Goal: Task Accomplishment & Management: Use online tool/utility

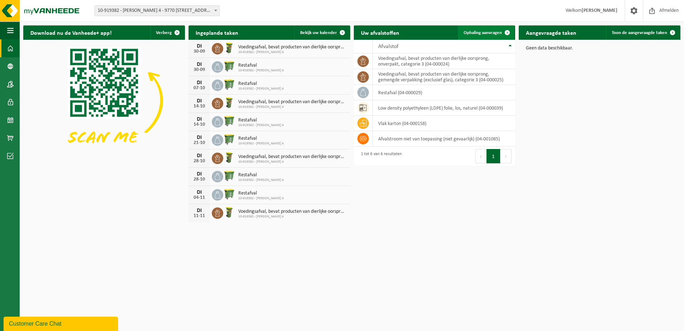
click at [487, 30] on span "Ophaling aanvragen" at bounding box center [483, 32] width 38 height 5
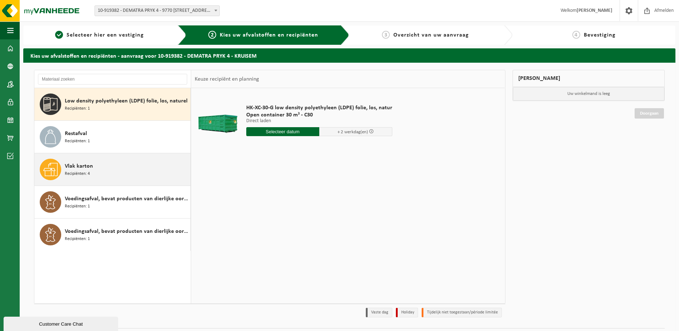
click at [112, 166] on div "Vlak karton Recipiënten: 4" at bounding box center [127, 169] width 124 height 21
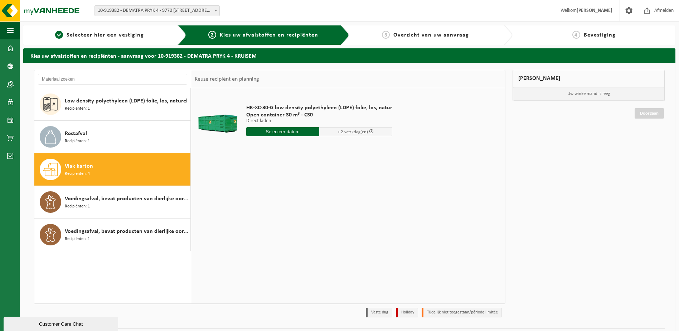
click at [112, 166] on div "Vlak karton Recipiënten: 4" at bounding box center [127, 169] width 124 height 21
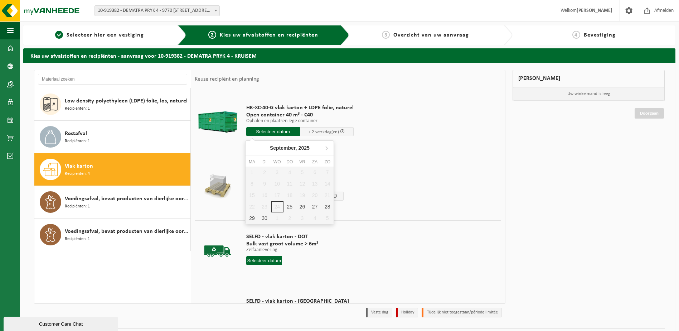
click at [280, 131] on input "text" at bounding box center [273, 131] width 54 height 9
click at [287, 208] on div "25" at bounding box center [289, 206] width 13 height 11
type input "Van 2025-09-25"
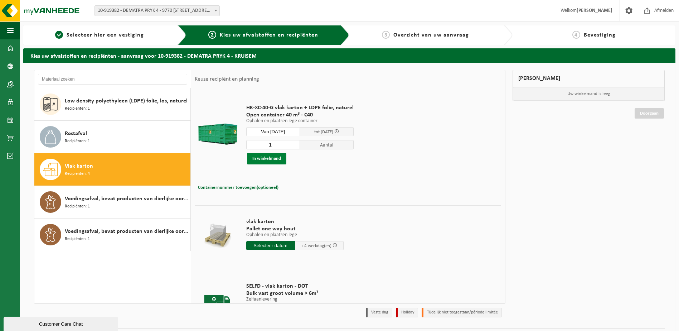
click at [266, 160] on button "In winkelmand" at bounding box center [266, 158] width 39 height 11
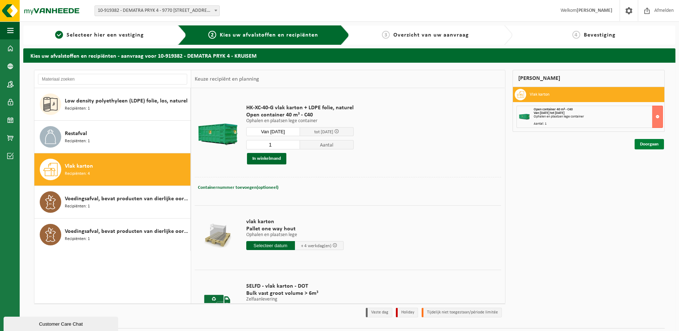
click at [661, 144] on link "Doorgaan" at bounding box center [649, 144] width 29 height 10
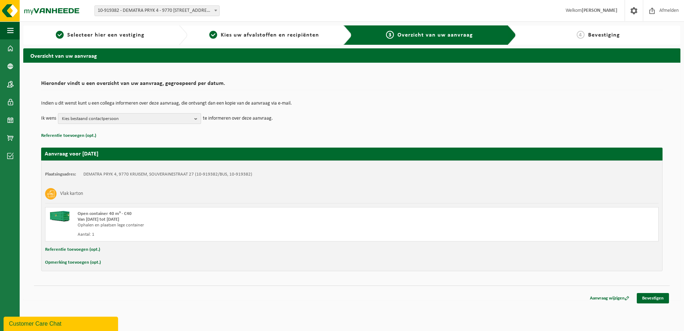
click at [195, 118] on b "button" at bounding box center [197, 118] width 6 height 10
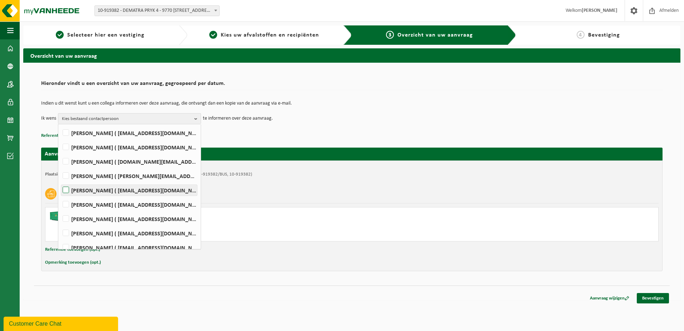
scroll to position [61, 0]
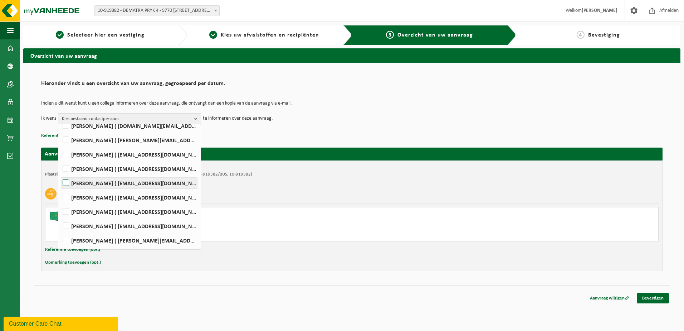
click at [66, 181] on label "Niels Mannens ( niels.m@dematra.be )" at bounding box center [129, 183] width 136 height 11
click at [60, 174] on input "Niels Mannens ( niels.m@dematra.be )" at bounding box center [60, 174] width 0 height 0
checkbox input "true"
click at [655, 298] on link "Bevestigen" at bounding box center [653, 298] width 32 height 10
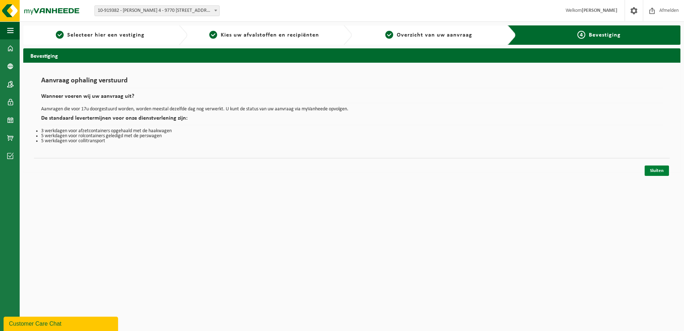
click at [661, 171] on link "Sluiten" at bounding box center [657, 170] width 24 height 10
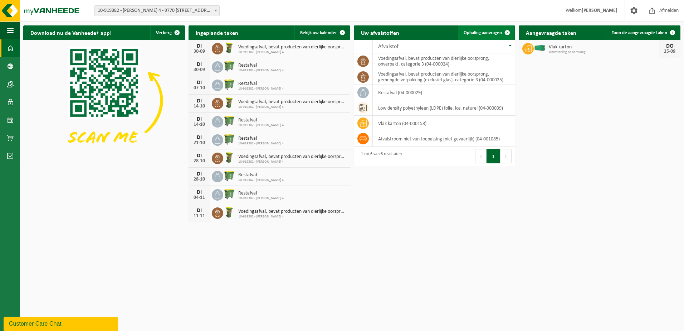
click at [507, 29] on span at bounding box center [507, 32] width 14 height 14
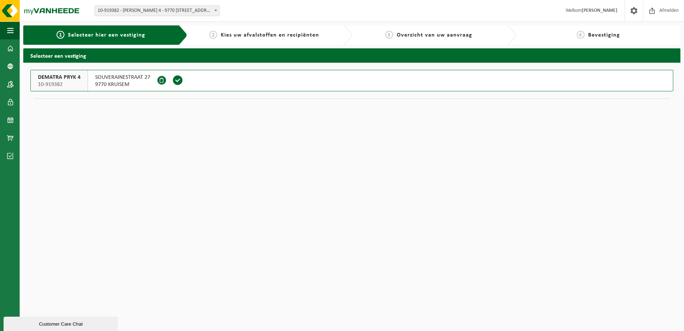
click at [181, 79] on span at bounding box center [178, 80] width 11 height 11
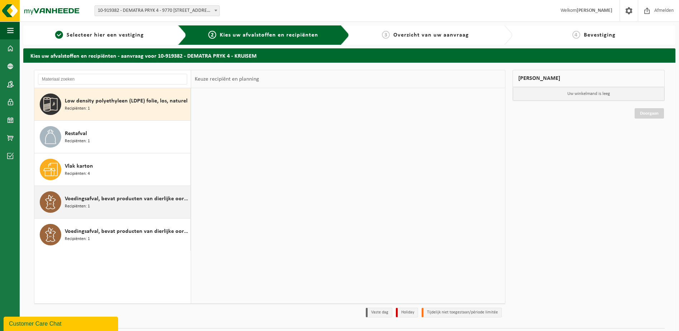
click at [97, 209] on div "Voedingsafval, bevat producten van dierlijke oorsprong, gemengde verpakking (ex…" at bounding box center [127, 201] width 124 height 21
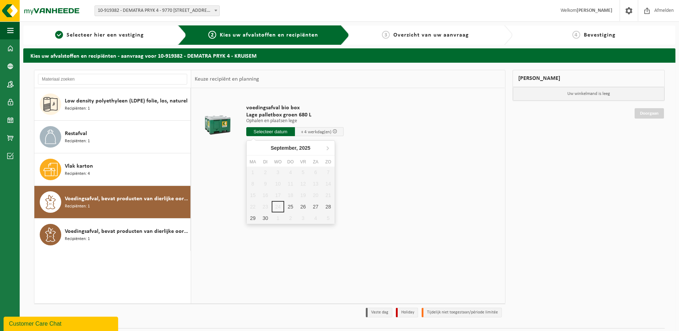
click at [277, 131] on input "text" at bounding box center [270, 131] width 49 height 9
click at [293, 205] on div "25" at bounding box center [290, 206] width 13 height 11
type input "Van 2025-09-25"
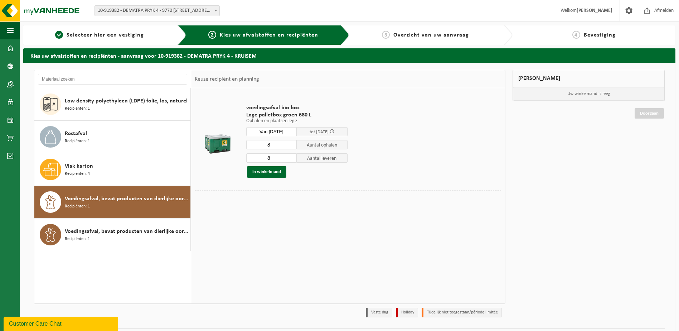
click at [289, 147] on input "8" at bounding box center [271, 144] width 51 height 9
click at [276, 158] on input "8" at bounding box center [271, 157] width 51 height 9
type input "6"
click at [261, 146] on input "number" at bounding box center [271, 144] width 51 height 9
type input "6"
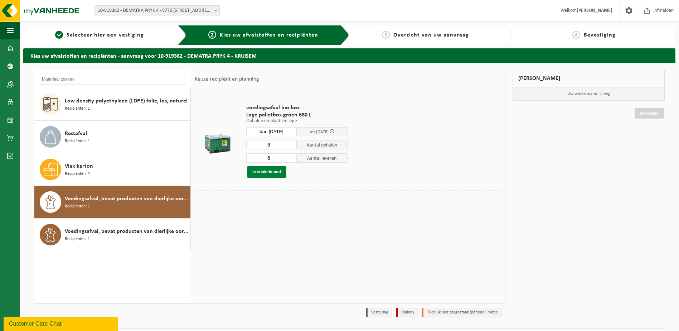
click at [269, 170] on button "In winkelmand" at bounding box center [266, 171] width 39 height 11
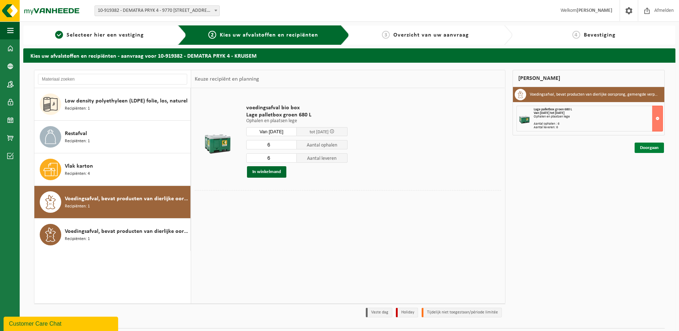
click at [645, 147] on link "Doorgaan" at bounding box center [649, 147] width 29 height 10
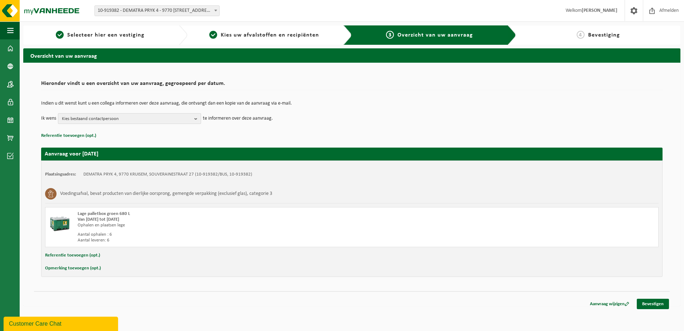
click at [195, 117] on b "button" at bounding box center [197, 118] width 6 height 10
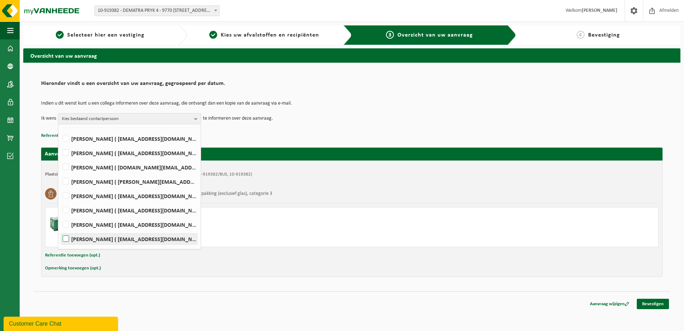
scroll to position [36, 0]
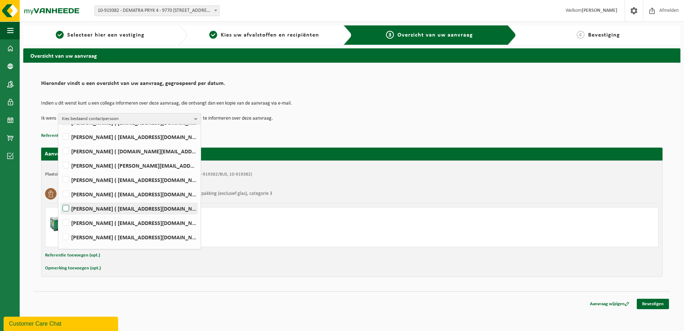
drag, startPoint x: 66, startPoint y: 204, endPoint x: 131, endPoint y: 211, distance: 65.1
click at [68, 205] on label "[PERSON_NAME] ( [EMAIL_ADDRESS][DOMAIN_NAME] )" at bounding box center [129, 208] width 136 height 11
click at [60, 199] on input "[PERSON_NAME] ( [EMAIL_ADDRESS][DOMAIN_NAME] )" at bounding box center [60, 199] width 0 height 0
checkbox input "true"
click at [652, 301] on link "Bevestigen" at bounding box center [653, 304] width 32 height 10
